Goal: Obtain resource: Download file/media

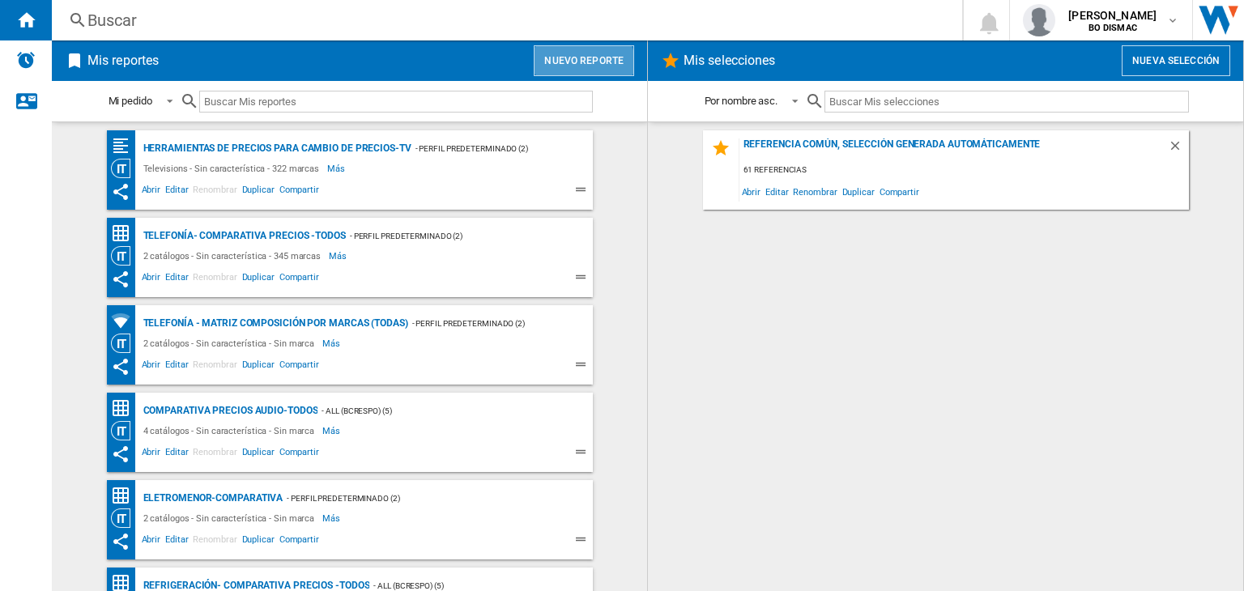
click at [575, 67] on button "Nuevo reporte" at bounding box center [584, 60] width 100 height 31
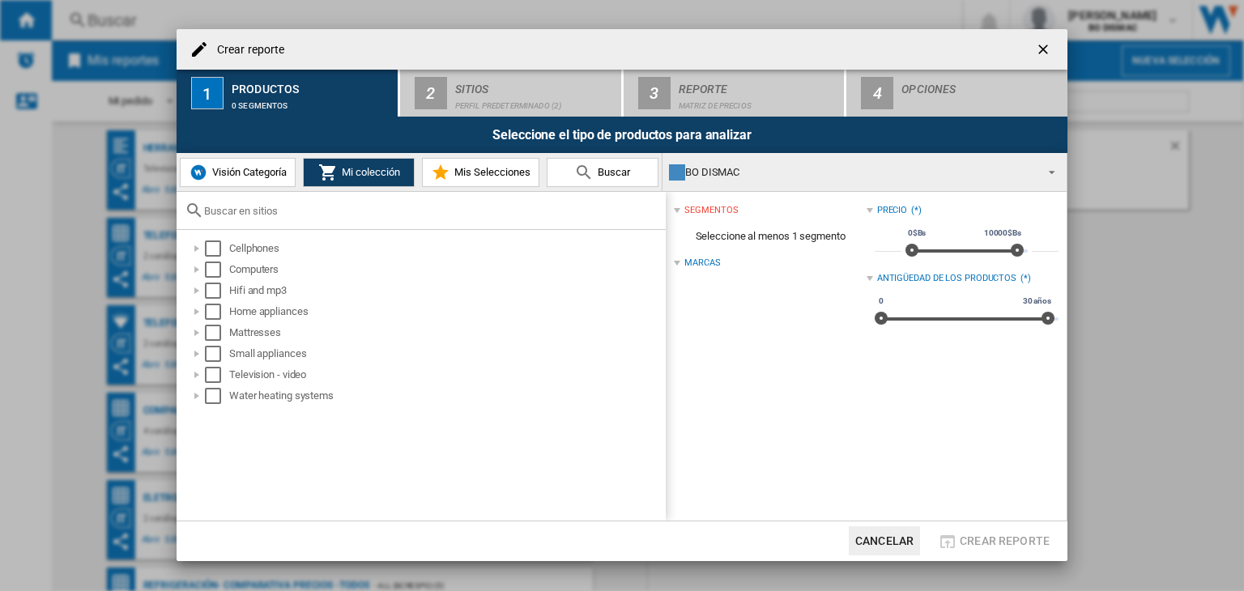
click at [258, 166] on span "Visión Categoría" at bounding box center [247, 172] width 79 height 12
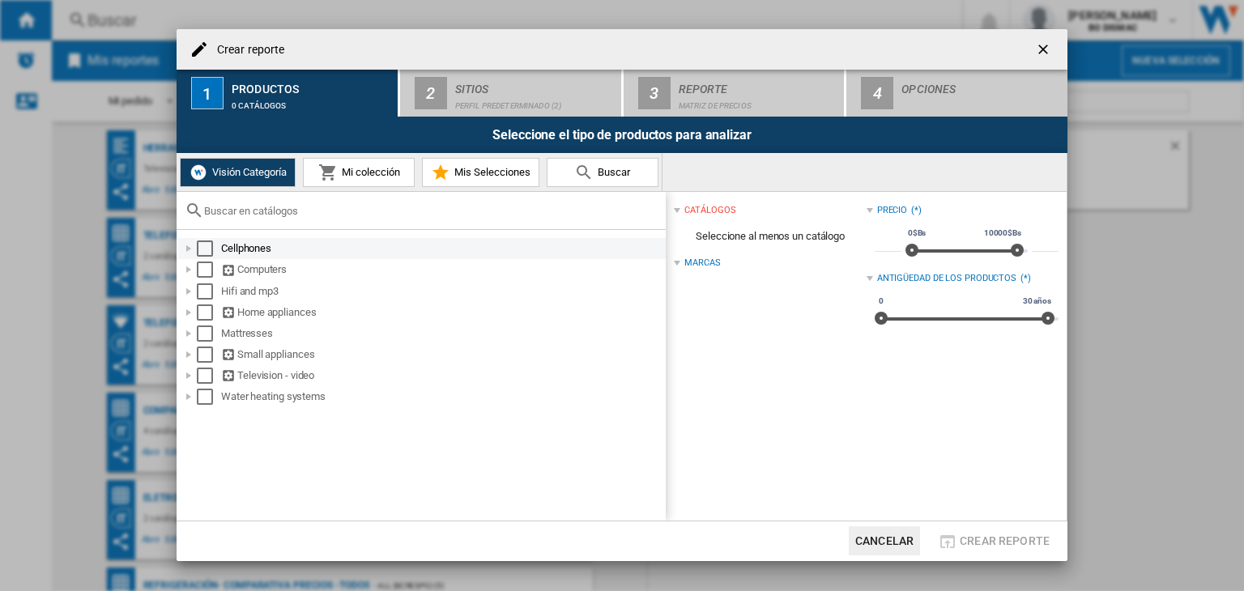
click at [208, 249] on div "Select" at bounding box center [205, 249] width 16 height 16
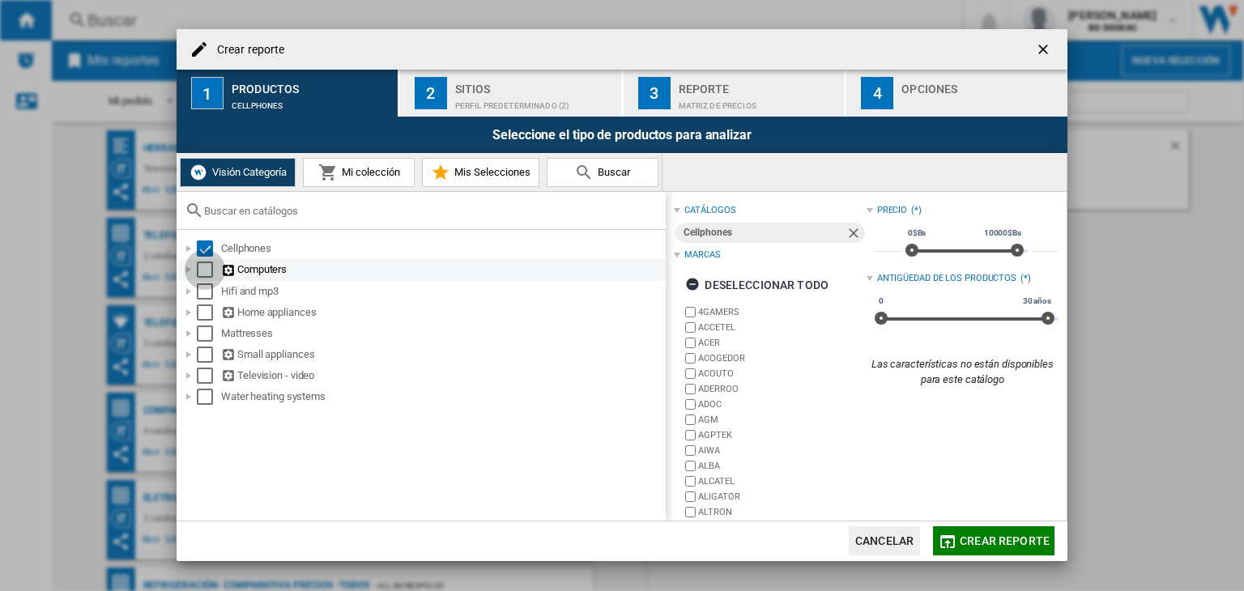
click at [208, 274] on div "Select" at bounding box center [205, 270] width 16 height 16
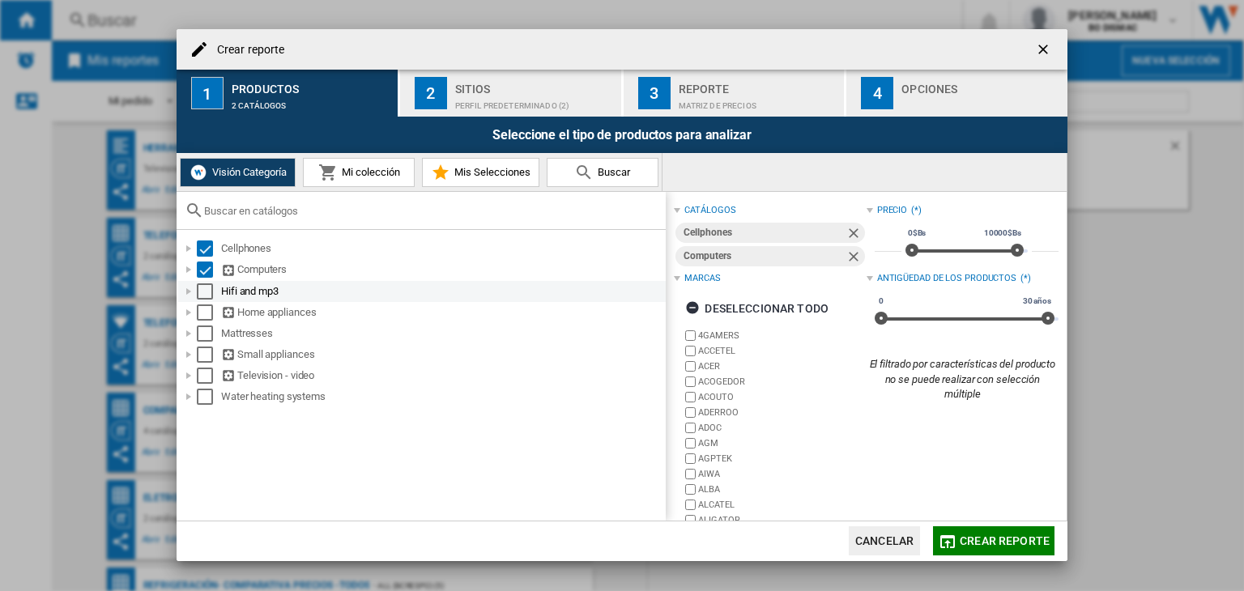
click at [209, 296] on div "Select" at bounding box center [205, 292] width 16 height 16
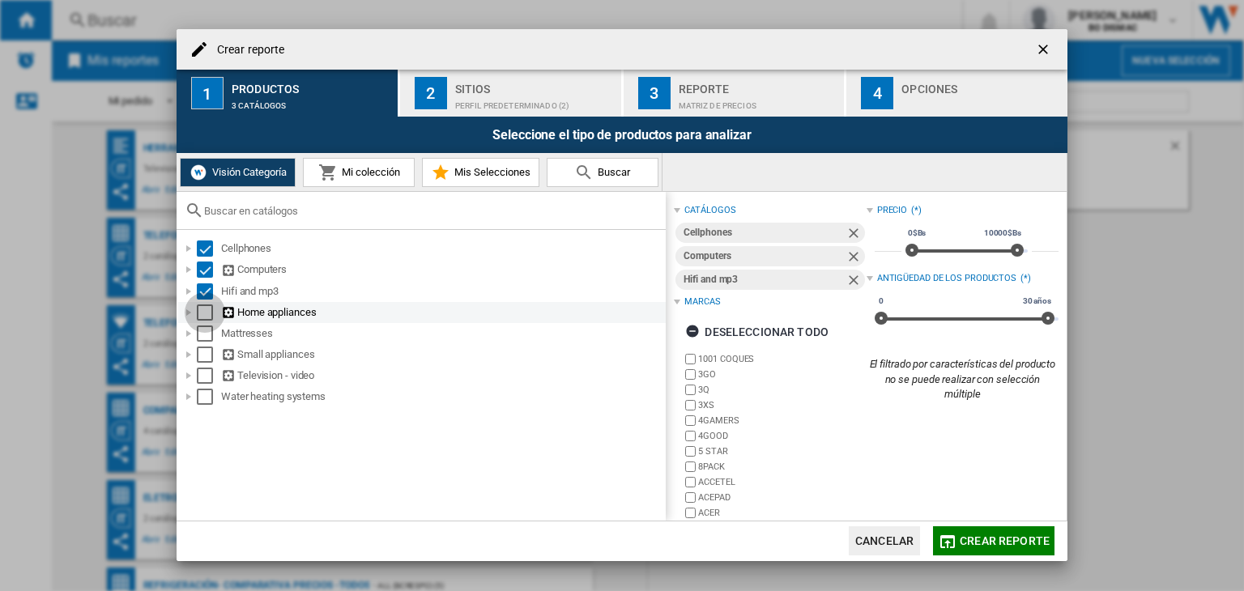
click at [207, 315] on div "Select" at bounding box center [205, 313] width 16 height 16
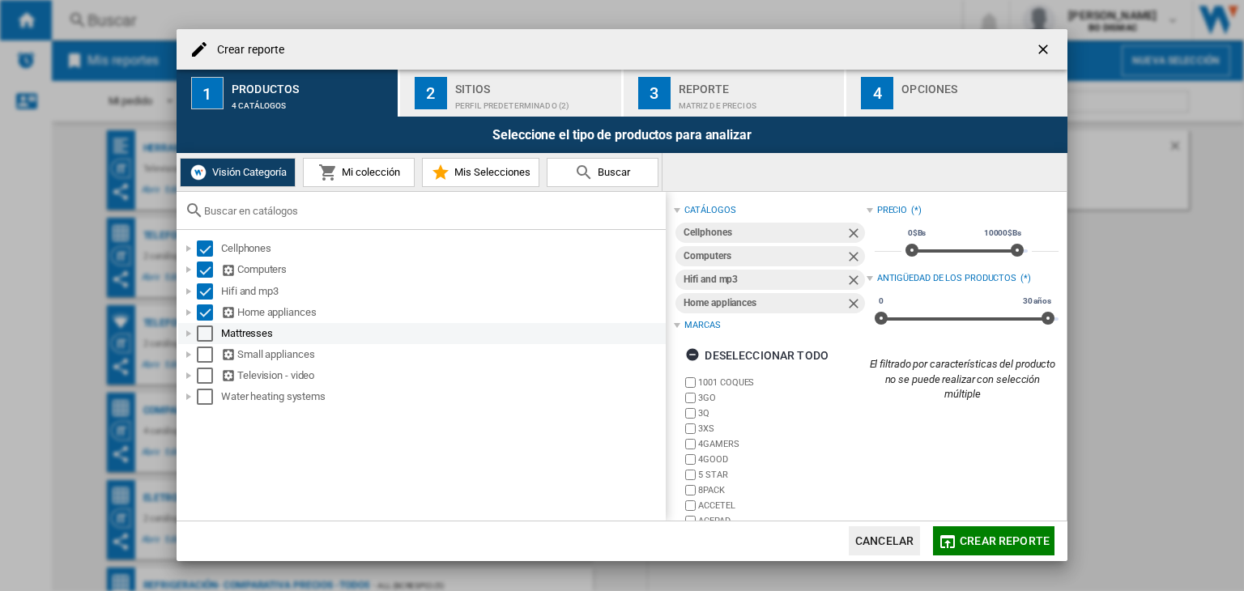
drag, startPoint x: 207, startPoint y: 331, endPoint x: 205, endPoint y: 341, distance: 9.9
click at [206, 334] on div "Select" at bounding box center [205, 334] width 16 height 16
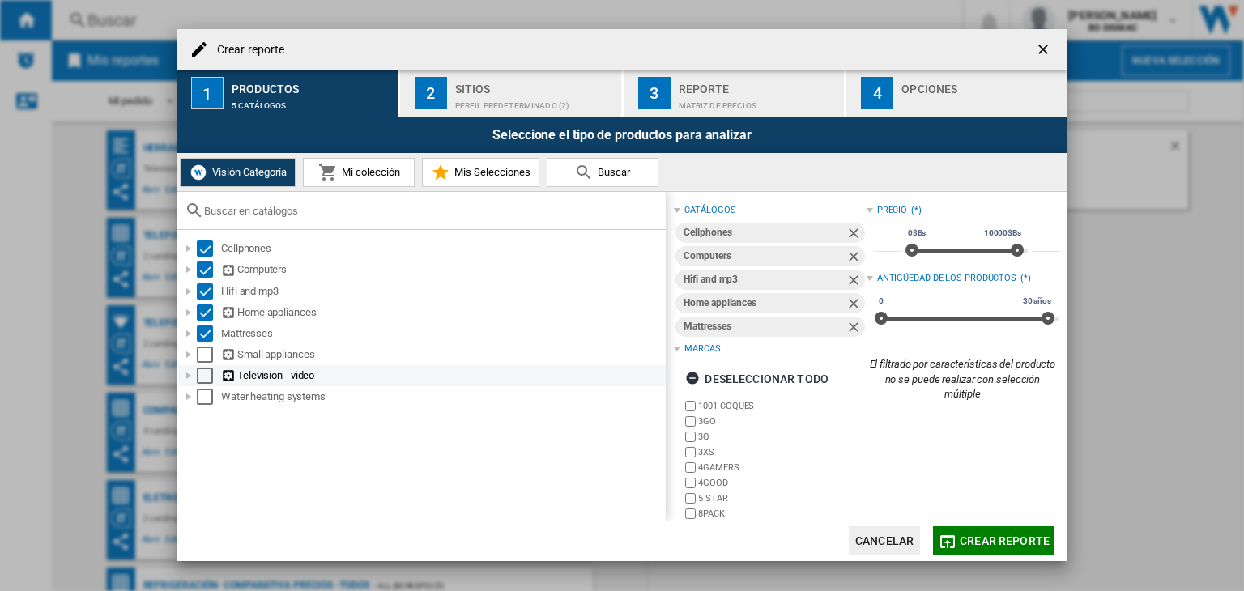
click at [203, 354] on div "Select" at bounding box center [205, 355] width 16 height 16
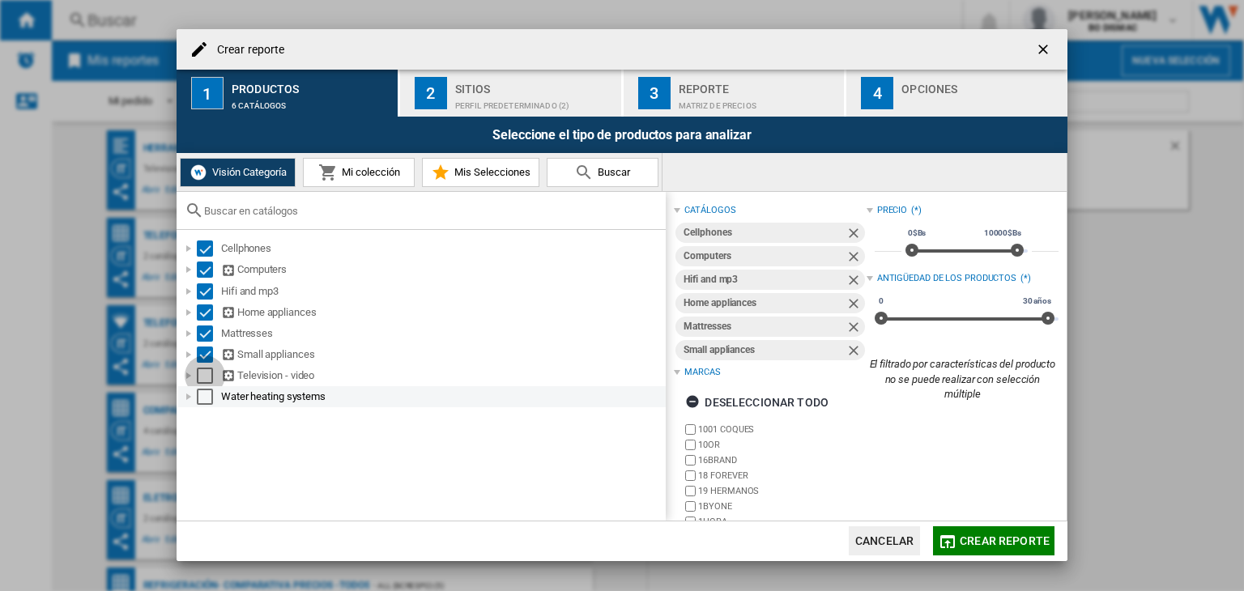
drag, startPoint x: 207, startPoint y: 377, endPoint x: 207, endPoint y: 386, distance: 9.7
click at [207, 377] on div "Select" at bounding box center [205, 376] width 16 height 16
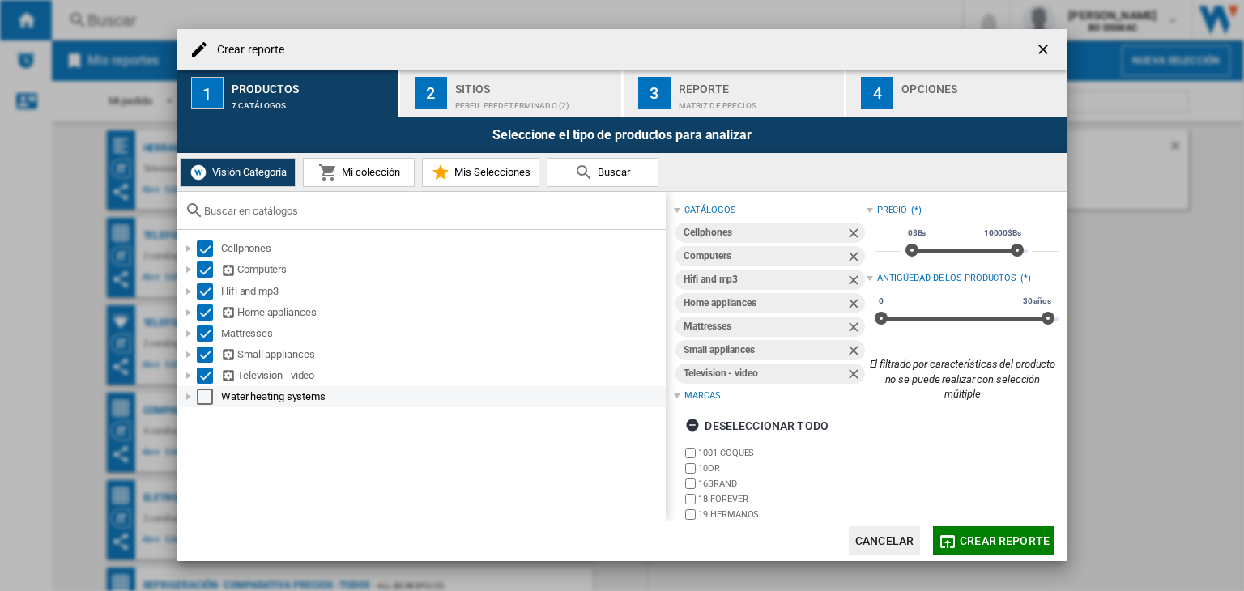
click at [207, 395] on div "Select" at bounding box center [205, 397] width 16 height 16
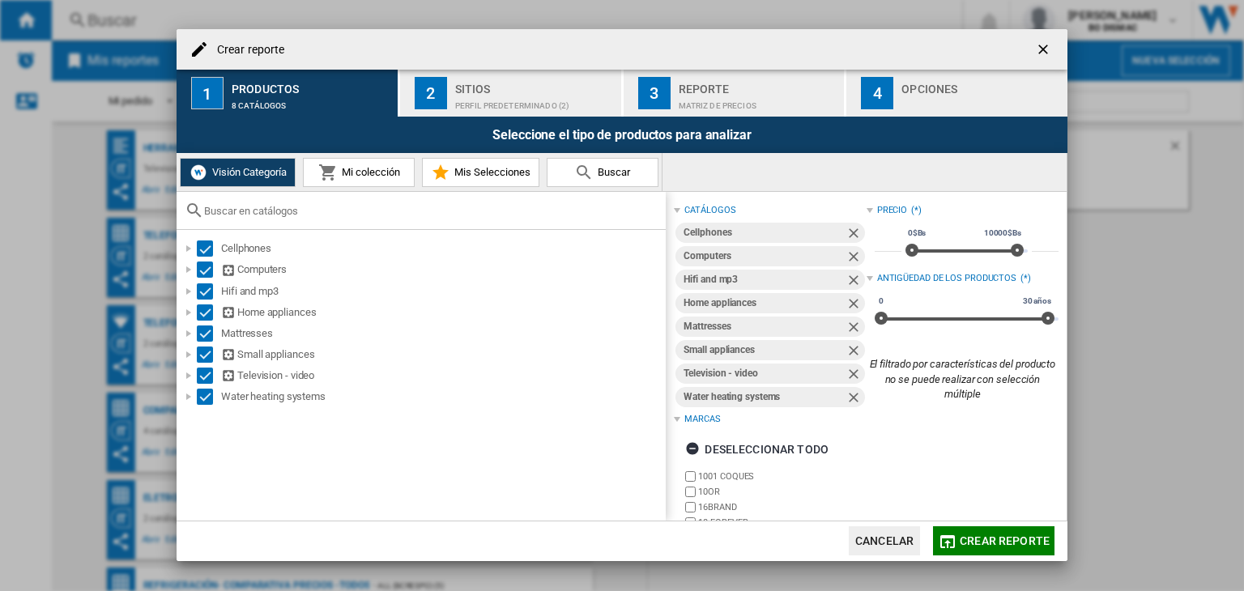
click at [487, 98] on div "Perfil predeterminado (2)" at bounding box center [535, 101] width 160 height 17
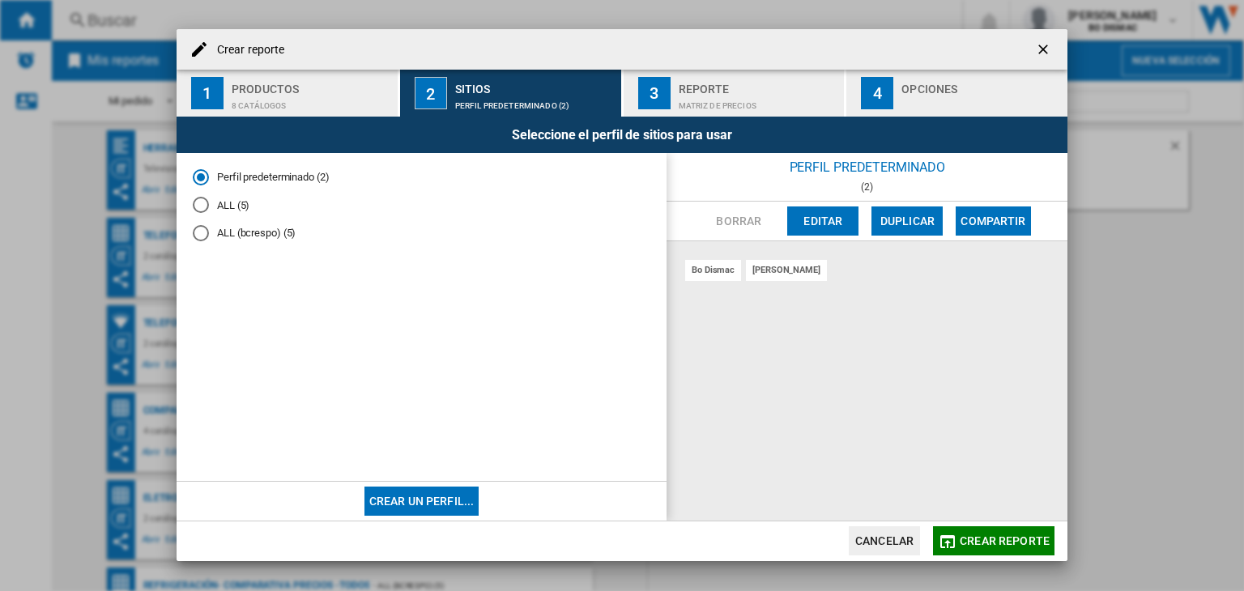
click at [185, 202] on div "Perfil predeterminado (2) ALL (5) ALL (bcrespo) (5)" at bounding box center [422, 317] width 490 height 328
click at [209, 210] on md-radio-button "ALL (5)" at bounding box center [422, 205] width 458 height 15
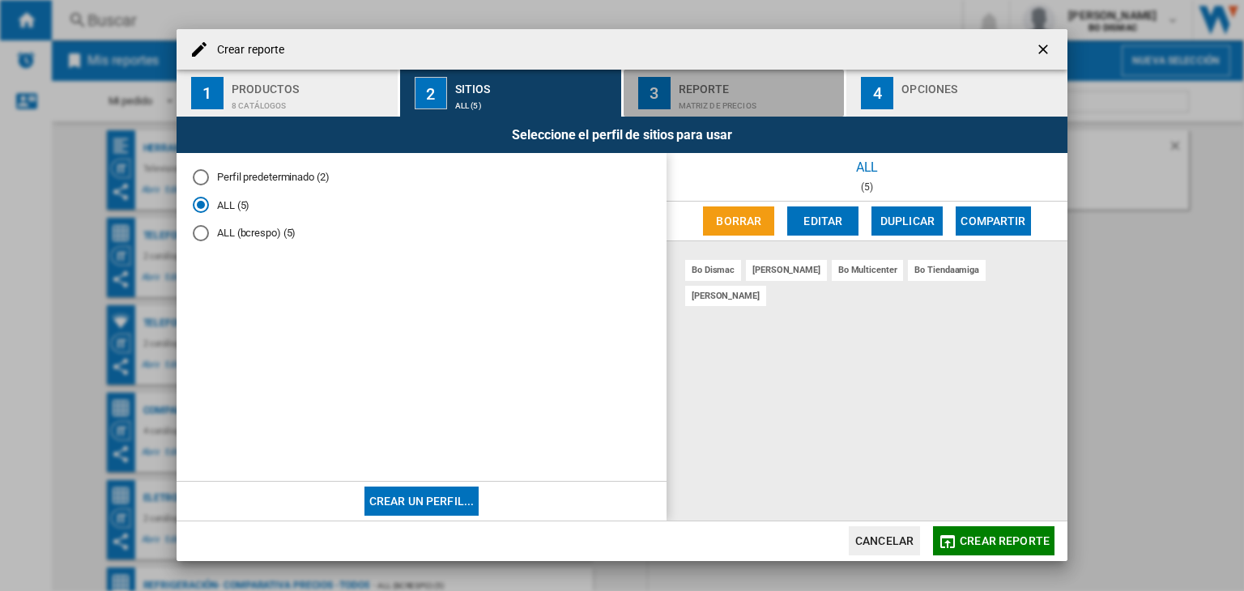
click at [675, 104] on button "3 Reporte Matriz de precios" at bounding box center [735, 93] width 223 height 47
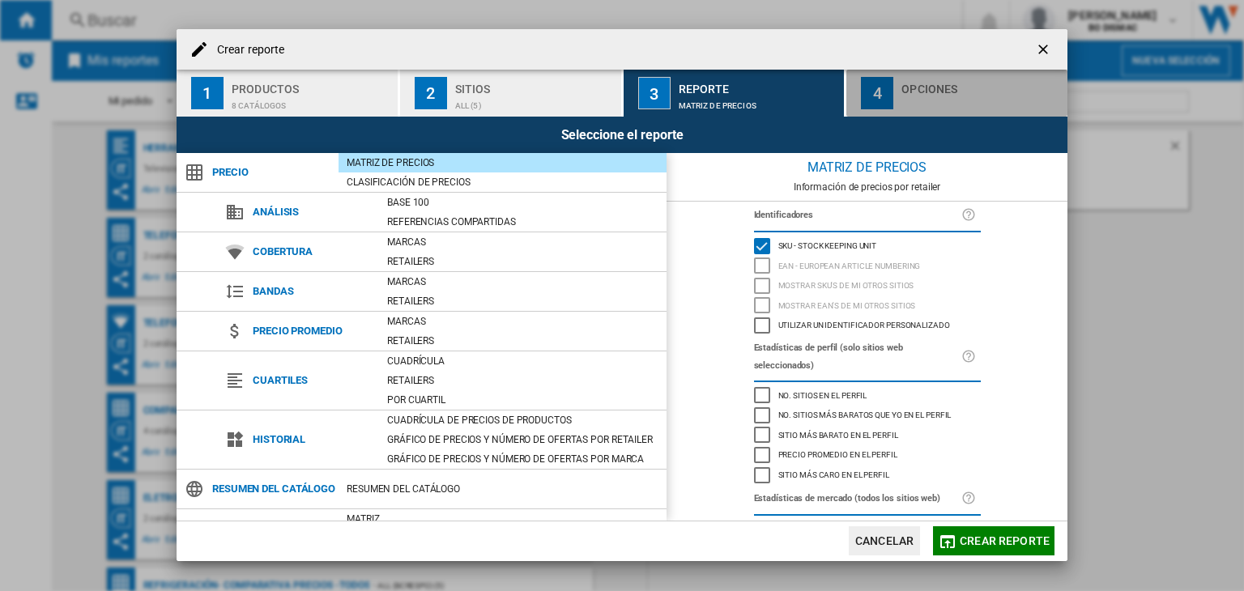
click at [927, 109] on div "button" at bounding box center [982, 101] width 160 height 17
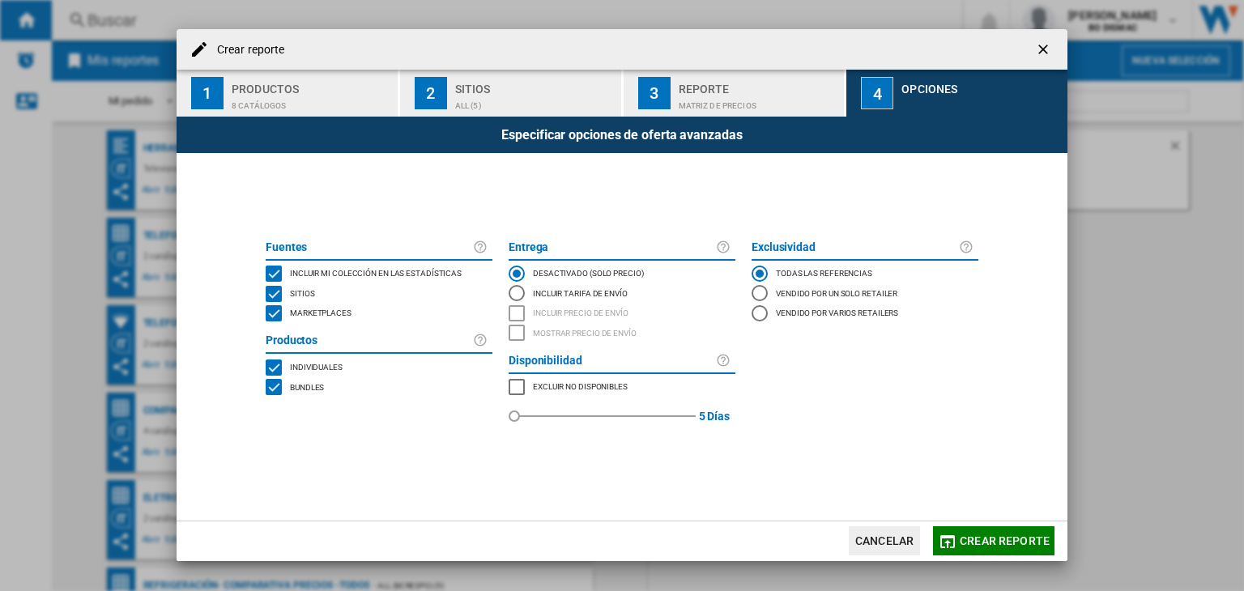
click at [803, 87] on div "Reporte" at bounding box center [759, 84] width 160 height 17
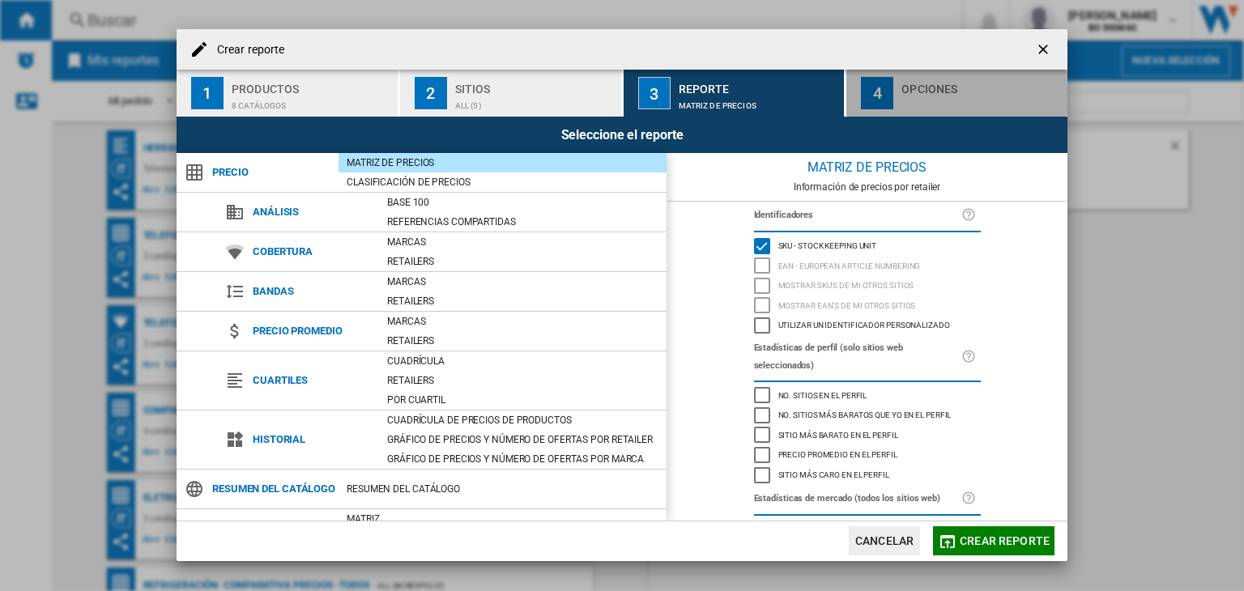
click at [924, 80] on div "Opciones" at bounding box center [982, 84] width 160 height 17
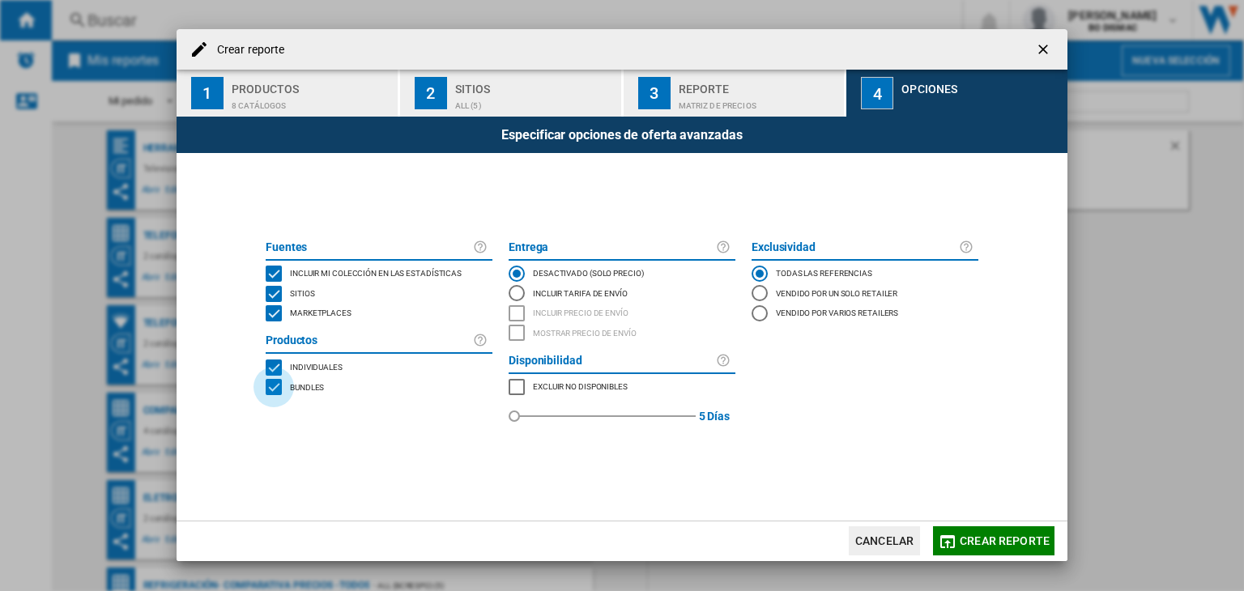
click at [267, 382] on div "BUNDLES" at bounding box center [274, 387] width 16 height 16
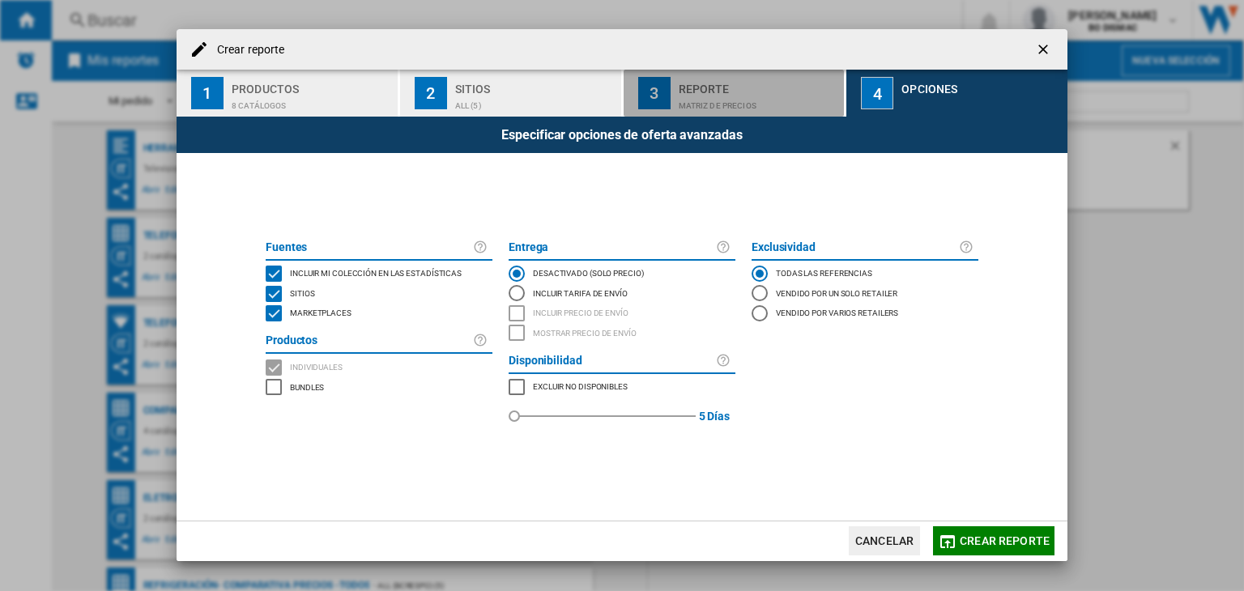
click at [736, 87] on div "Reporte" at bounding box center [759, 84] width 160 height 17
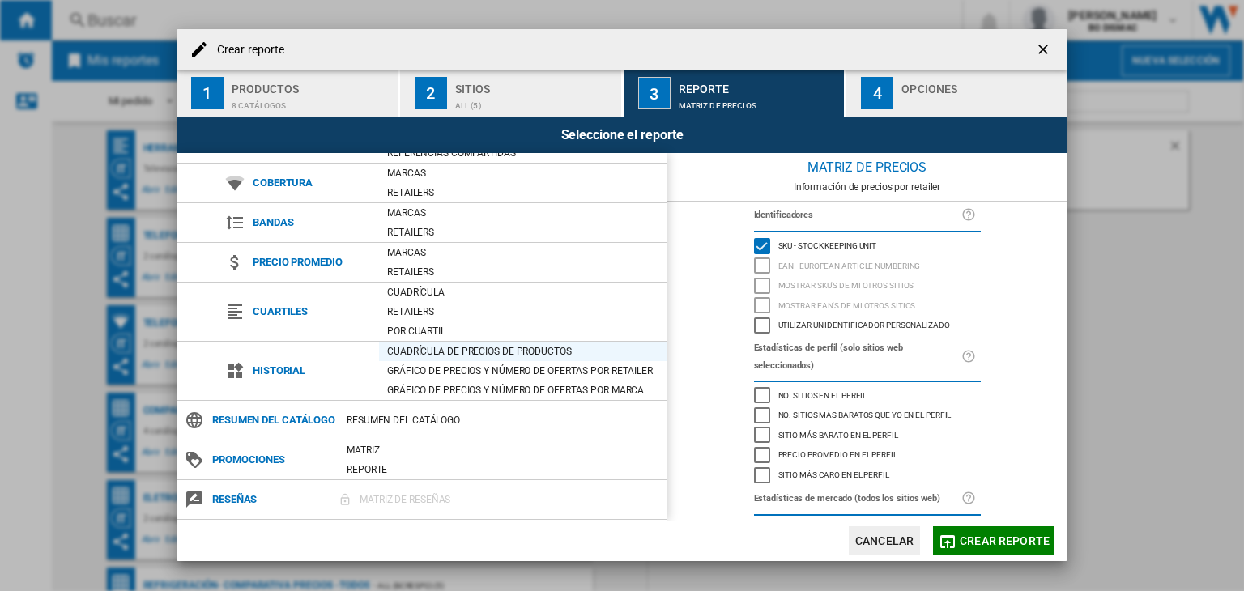
scroll to position [90, 0]
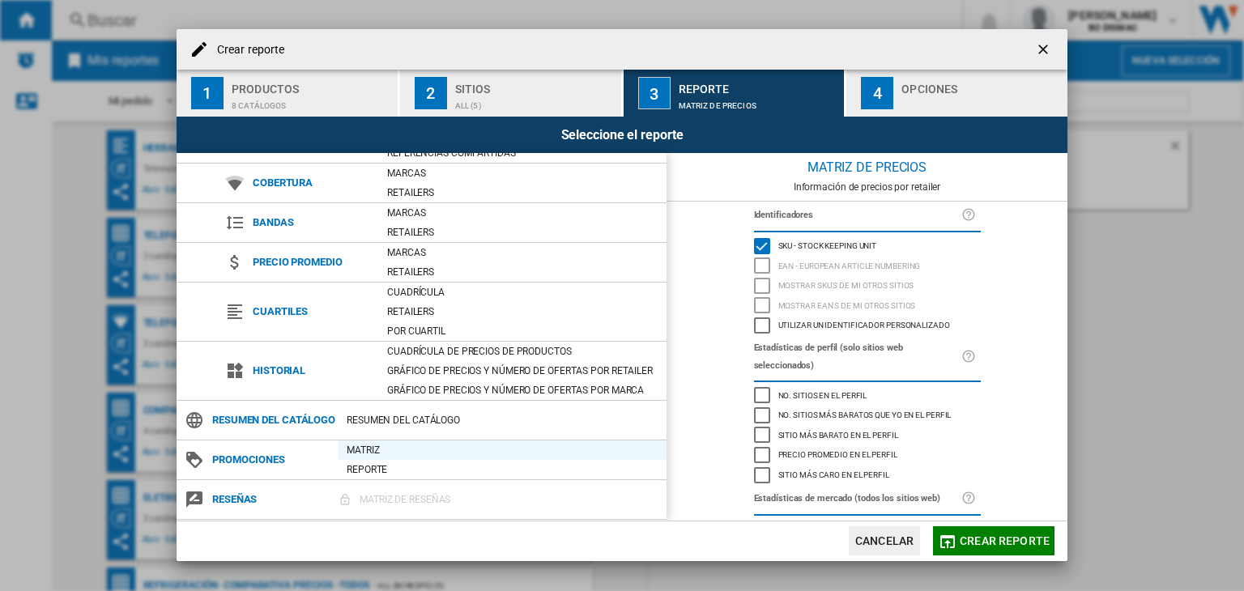
click at [378, 451] on div "Matriz" at bounding box center [503, 450] width 328 height 16
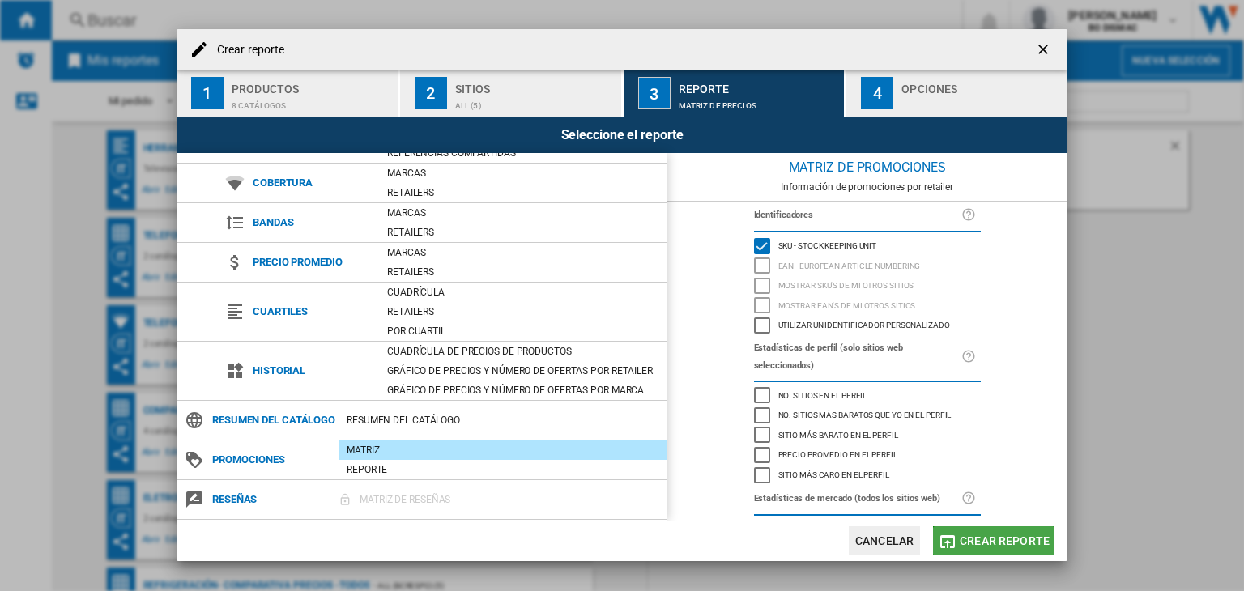
click at [975, 552] on button "Crear reporte" at bounding box center [994, 541] width 122 height 29
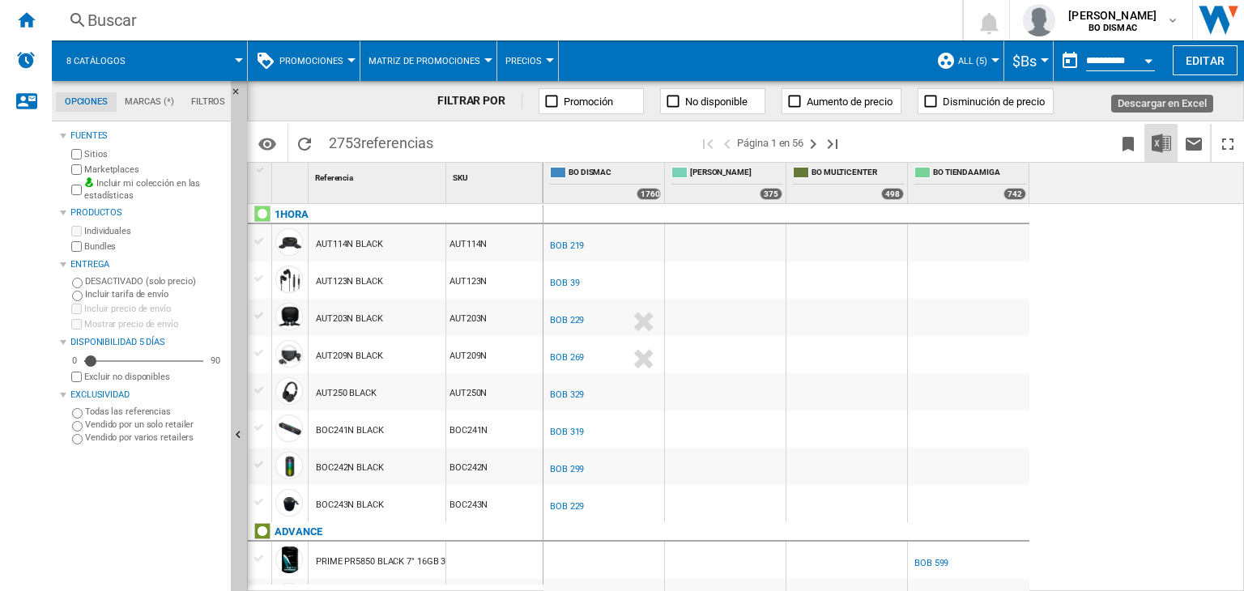
click at [1154, 148] on img "Descargar en Excel" at bounding box center [1161, 143] width 19 height 19
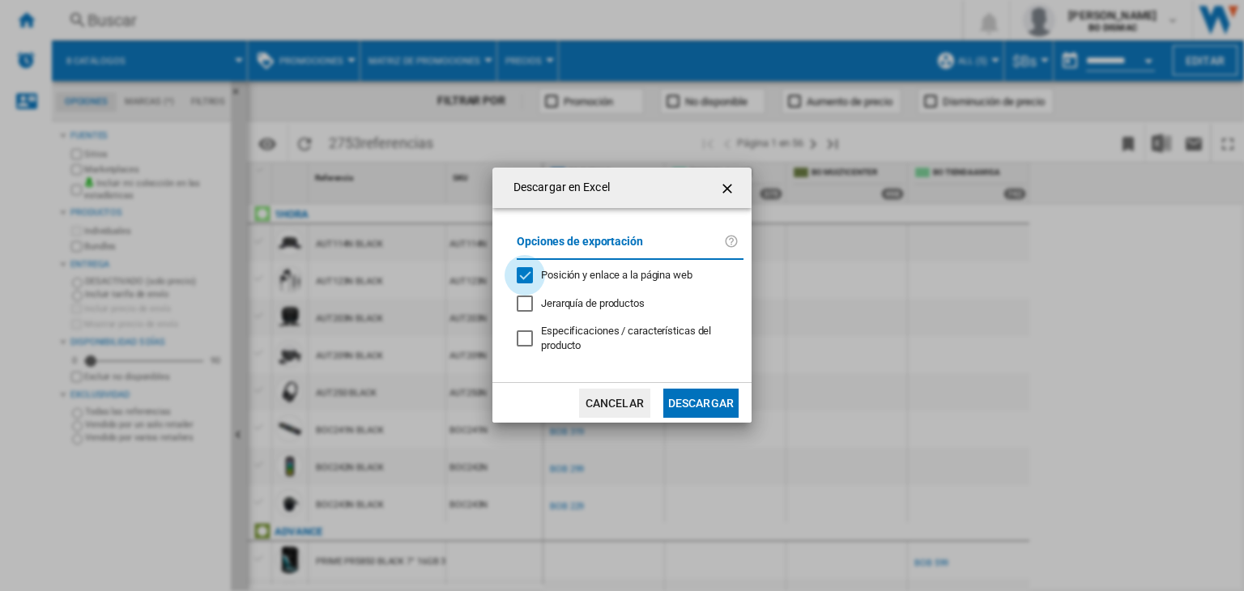
click at [529, 275] on div "Posición y enlace a la página web" at bounding box center [525, 275] width 16 height 16
click at [676, 403] on button "Descargar" at bounding box center [700, 403] width 75 height 29
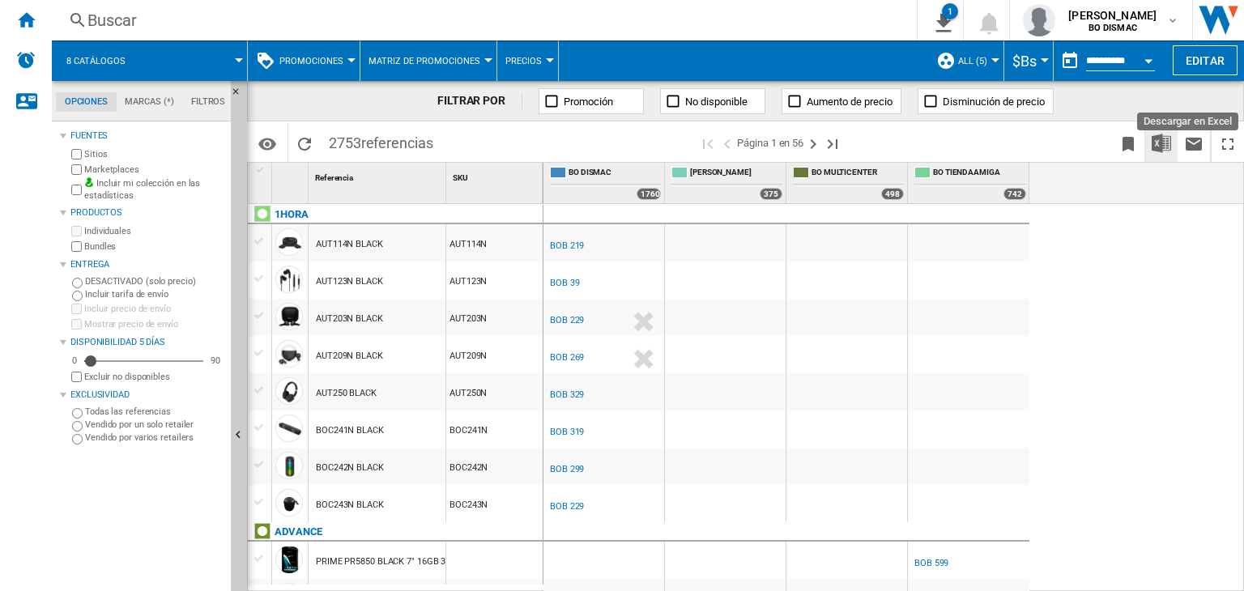
click at [1167, 150] on img "Descargar en Excel" at bounding box center [1161, 143] width 19 height 19
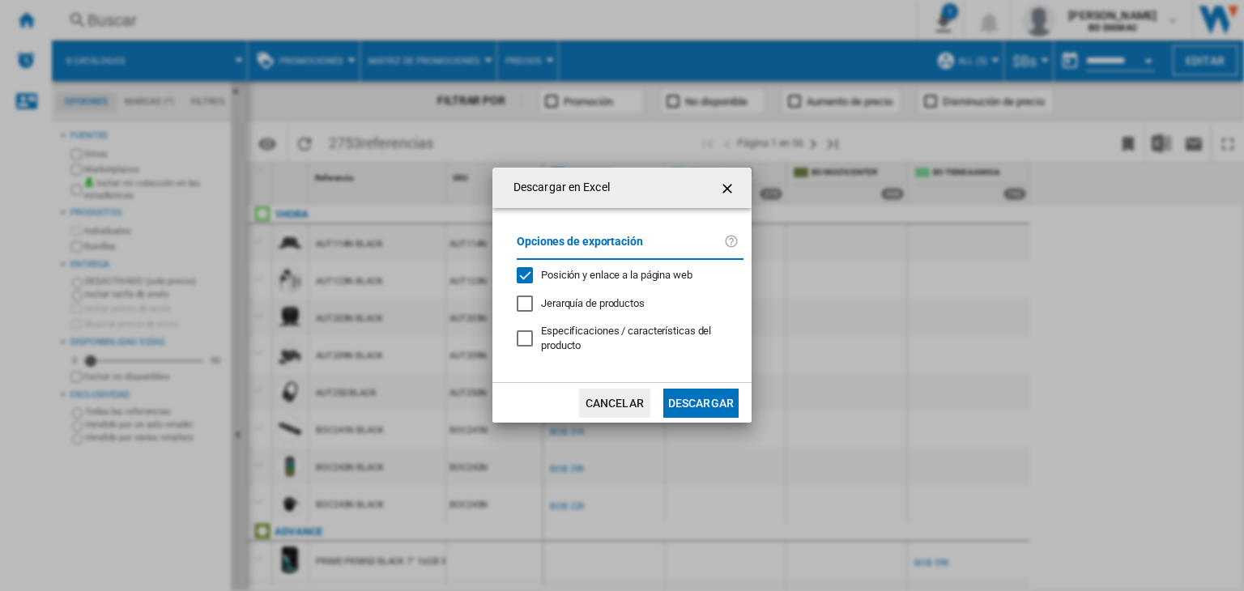
click at [679, 403] on button "Descargar" at bounding box center [700, 403] width 75 height 29
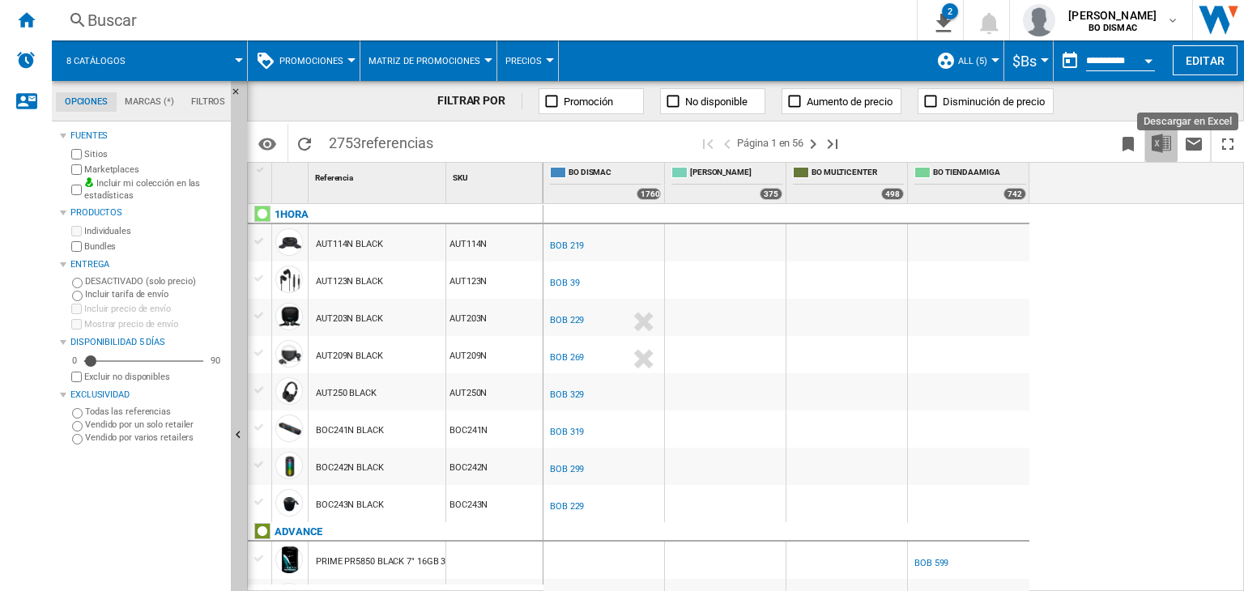
click at [1154, 141] on img "Descargar en Excel" at bounding box center [1161, 143] width 19 height 19
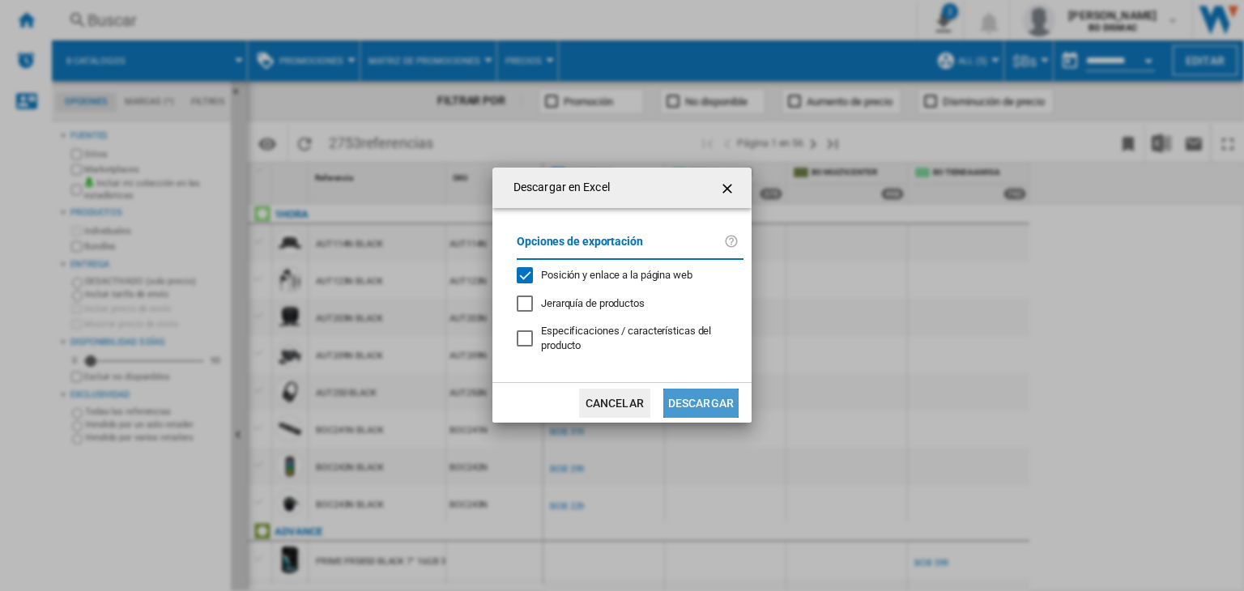
click at [707, 403] on button "Descargar" at bounding box center [700, 403] width 75 height 29
